Goal: Transaction & Acquisition: Complete application form

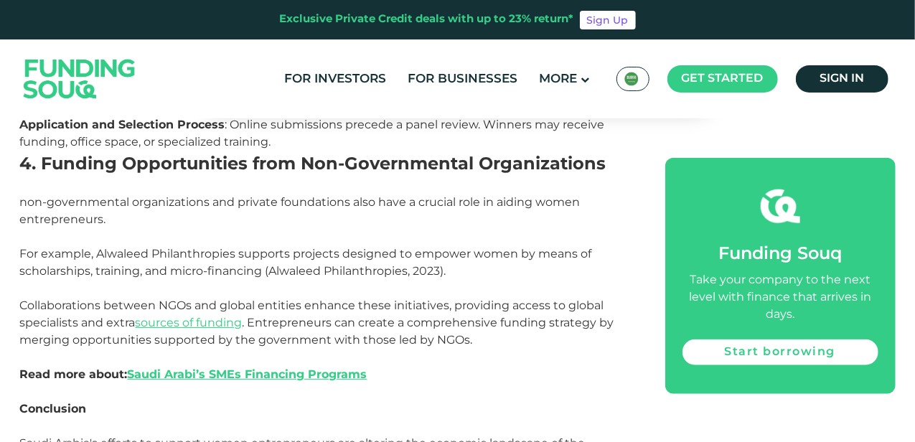
scroll to position [3326, 0]
click at [481, 382] on p "non-governmental organizations and private foundations also have a crucial role…" at bounding box center [326, 287] width 613 height 189
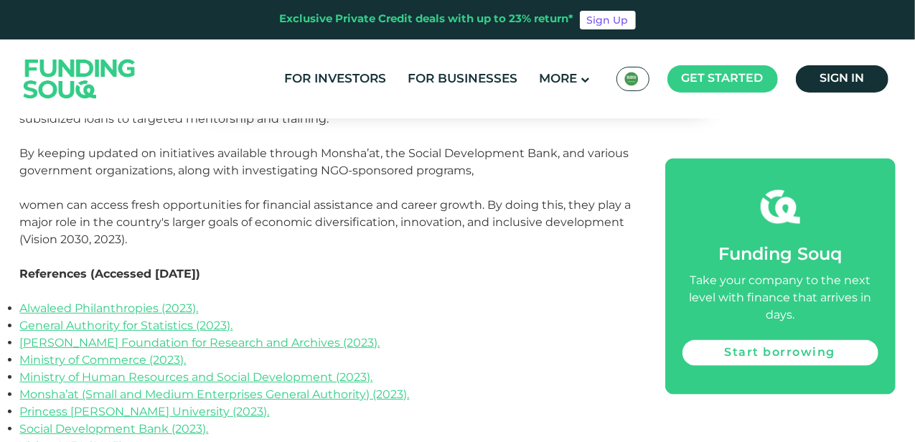
scroll to position [3720, 0]
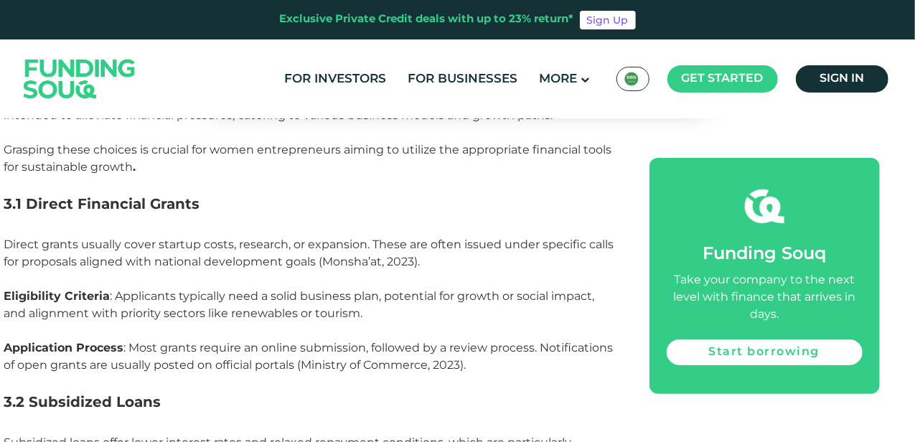
click at [489, 376] on p "Application Process : Most grants require an online submission, followed by a r…" at bounding box center [310, 365] width 613 height 52
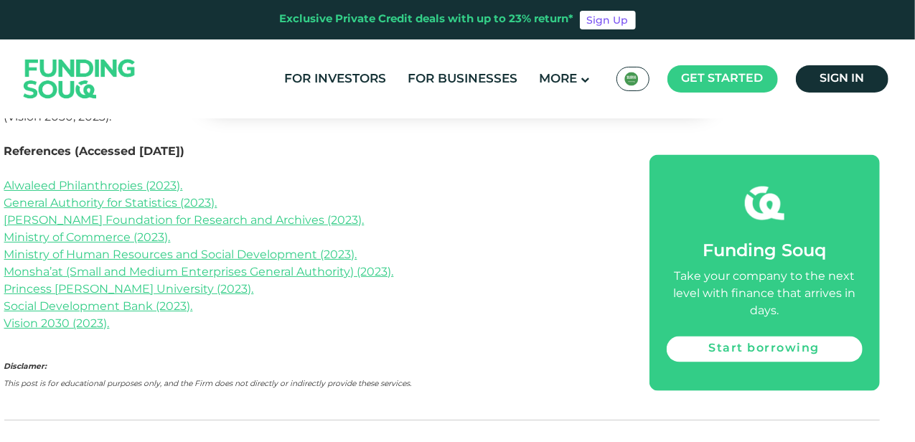
scroll to position [3845, 16]
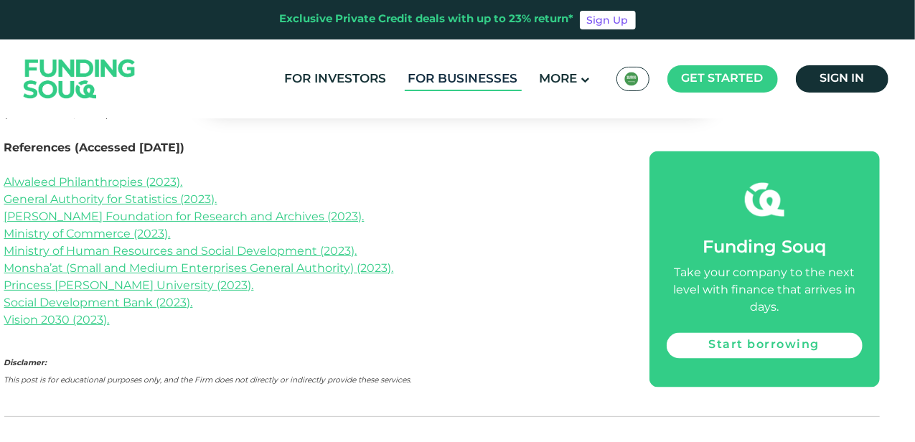
click at [482, 84] on link "For Businesses" at bounding box center [463, 79] width 117 height 24
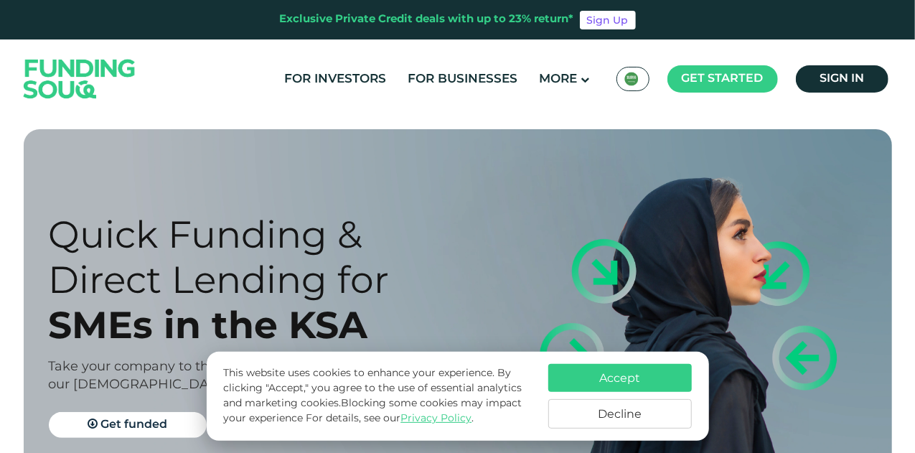
click at [512, 316] on div "Quick Funding & Direct Lending for SMEs in the KSA Take your company to the nex…" at bounding box center [468, 301] width 868 height 344
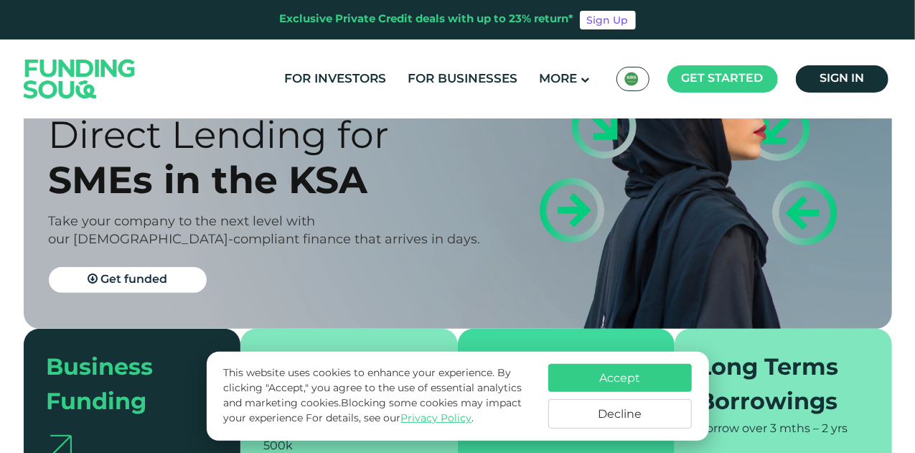
scroll to position [148, 0]
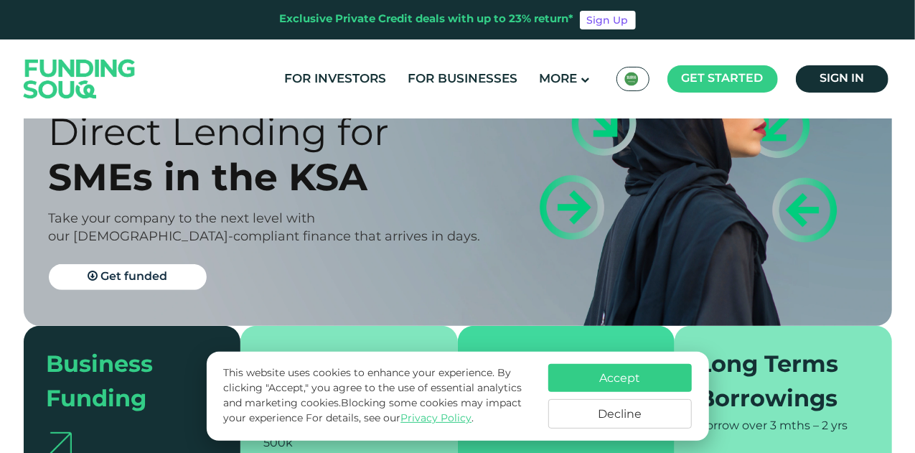
click at [629, 382] on button "Accept" at bounding box center [620, 378] width 144 height 28
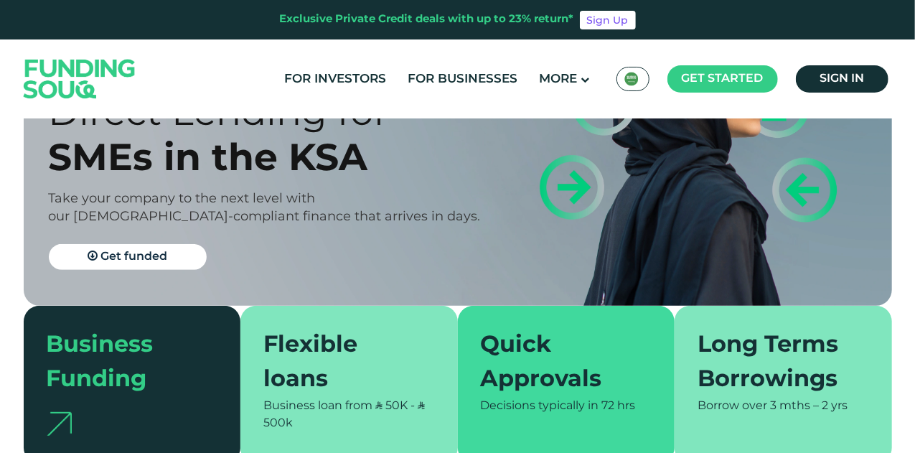
scroll to position [167, 0]
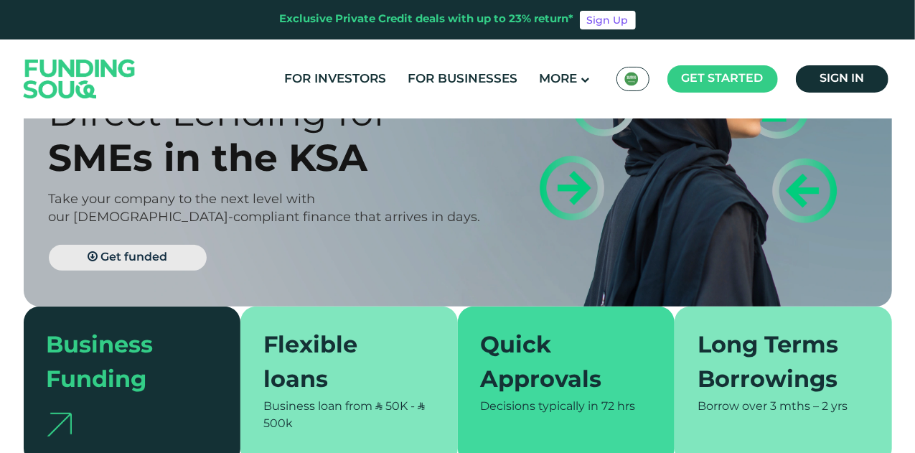
click at [164, 261] on span "Get funded" at bounding box center [133, 257] width 67 height 11
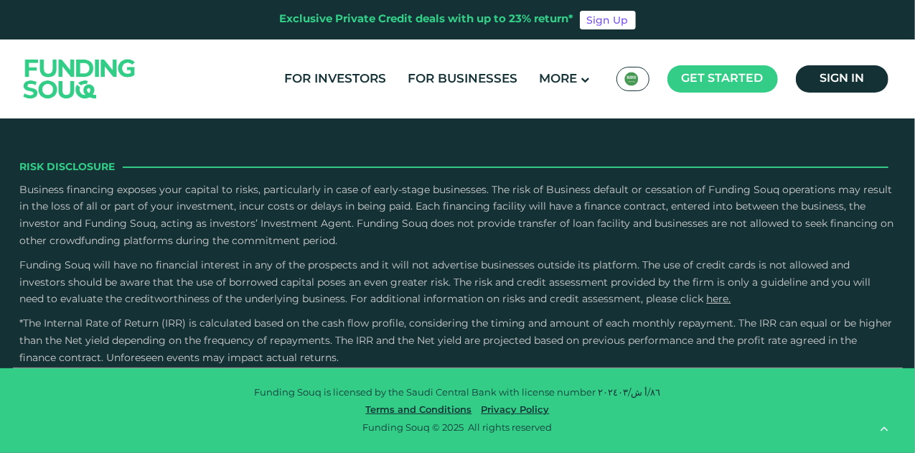
scroll to position [2377, 0]
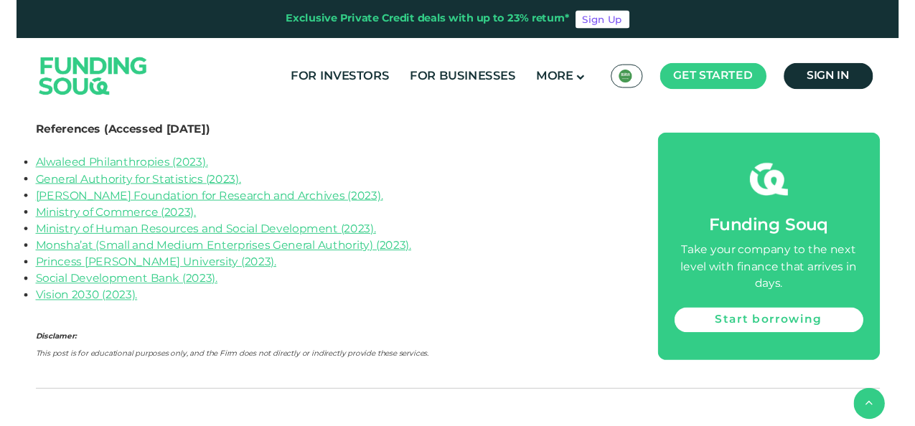
scroll to position [3868, 0]
